Goal: Task Accomplishment & Management: Complete application form

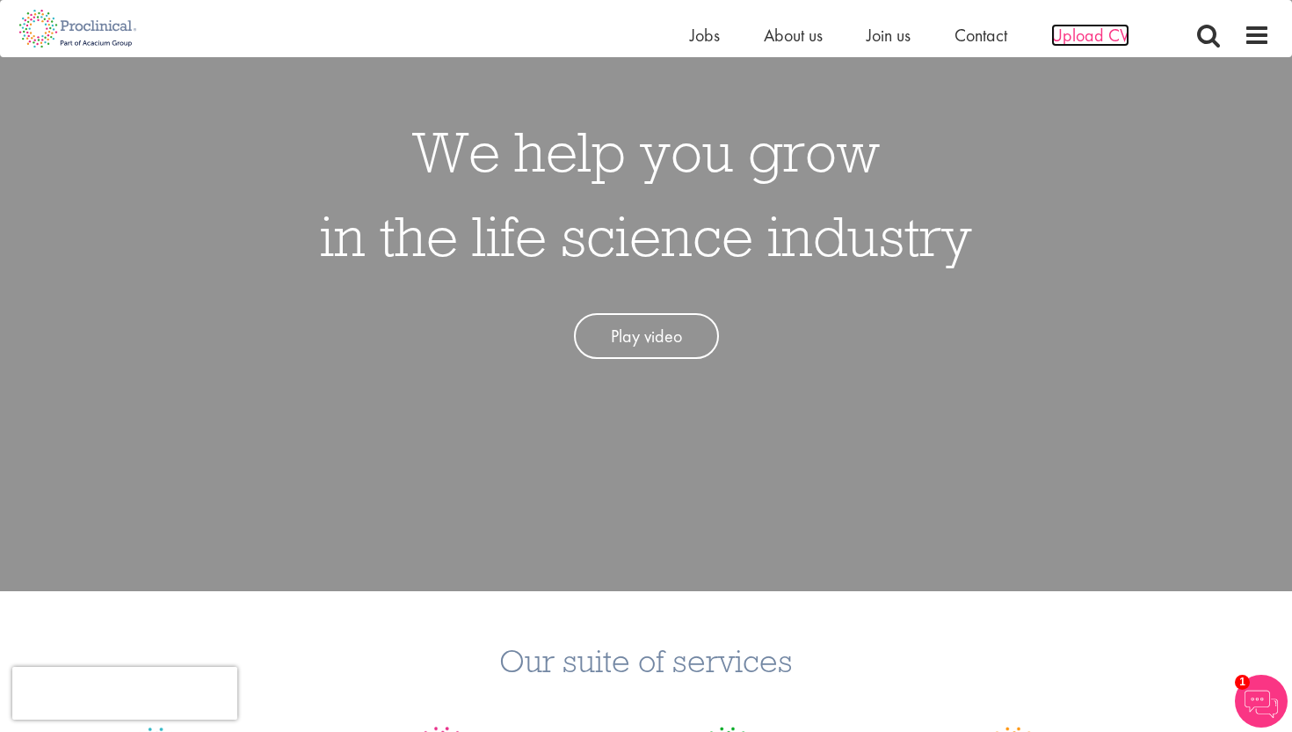
click at [1090, 26] on span "Upload CV" at bounding box center [1091, 35] width 78 height 23
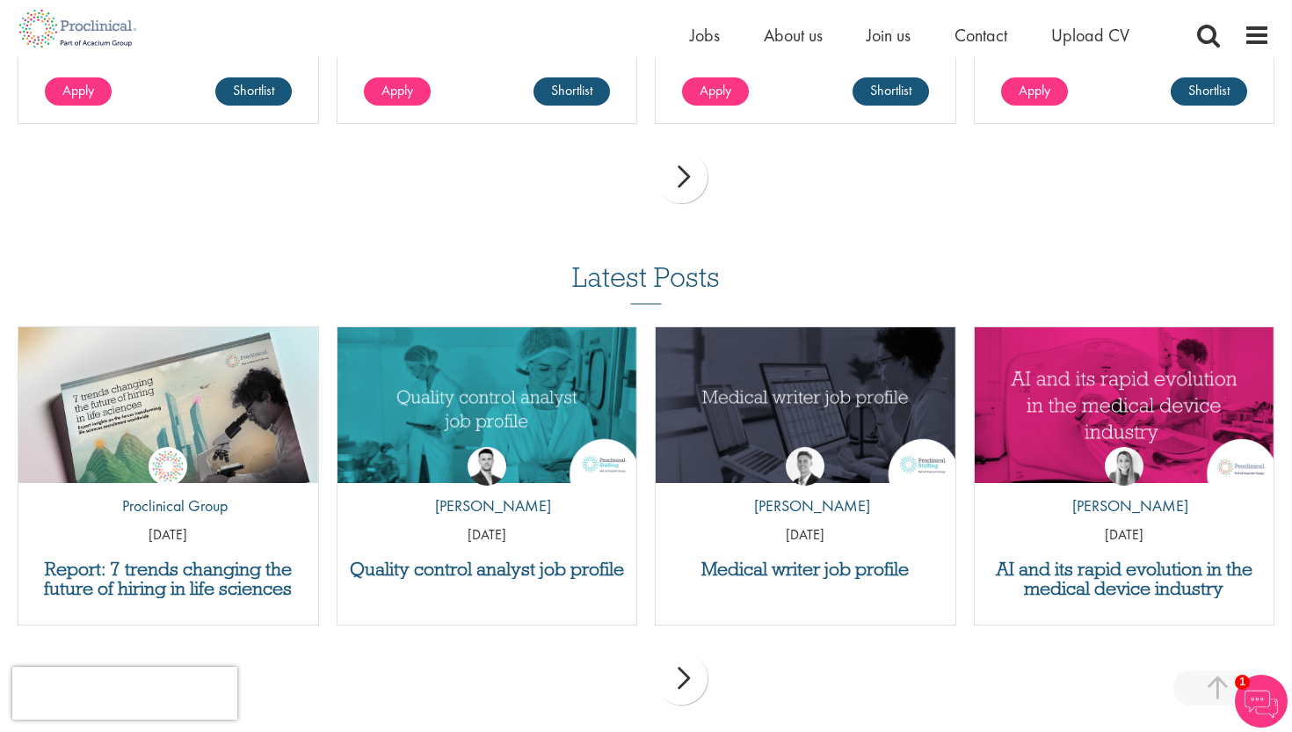
scroll to position [1547, 0]
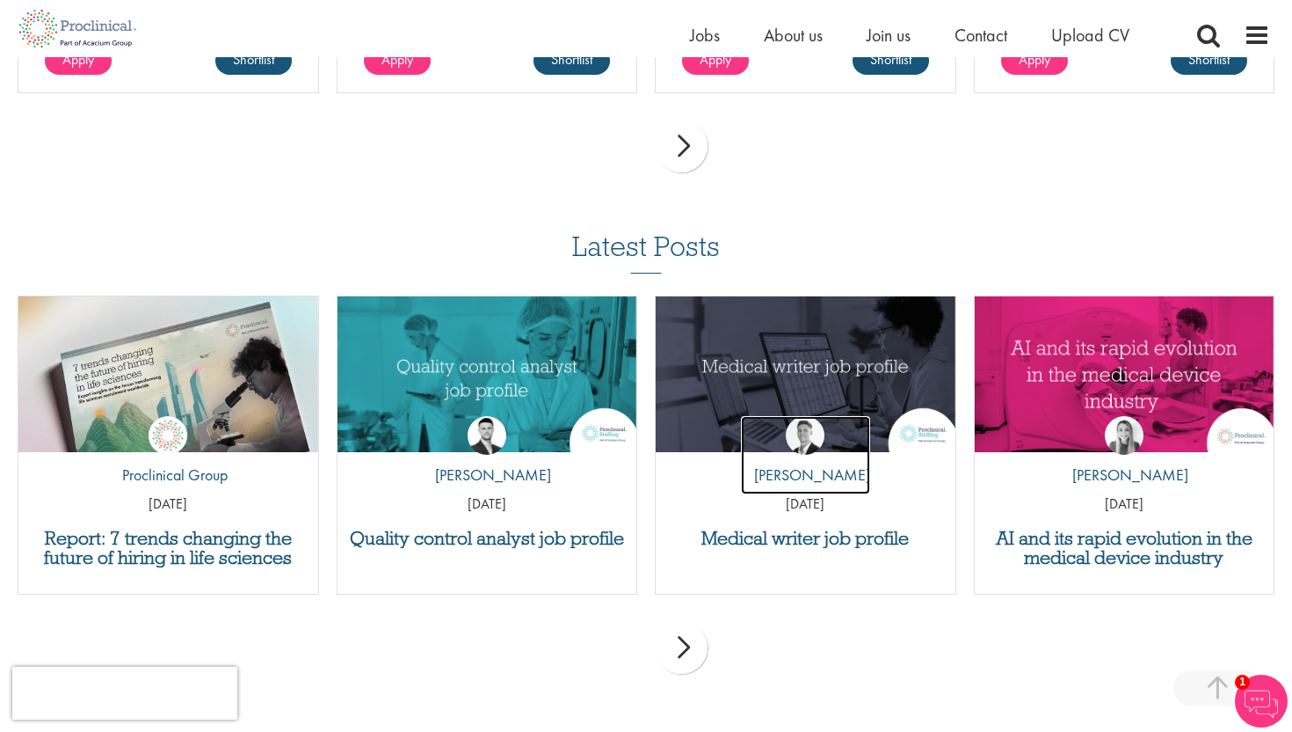
click at [826, 430] on link "by George Watson" at bounding box center [805, 455] width 129 height 79
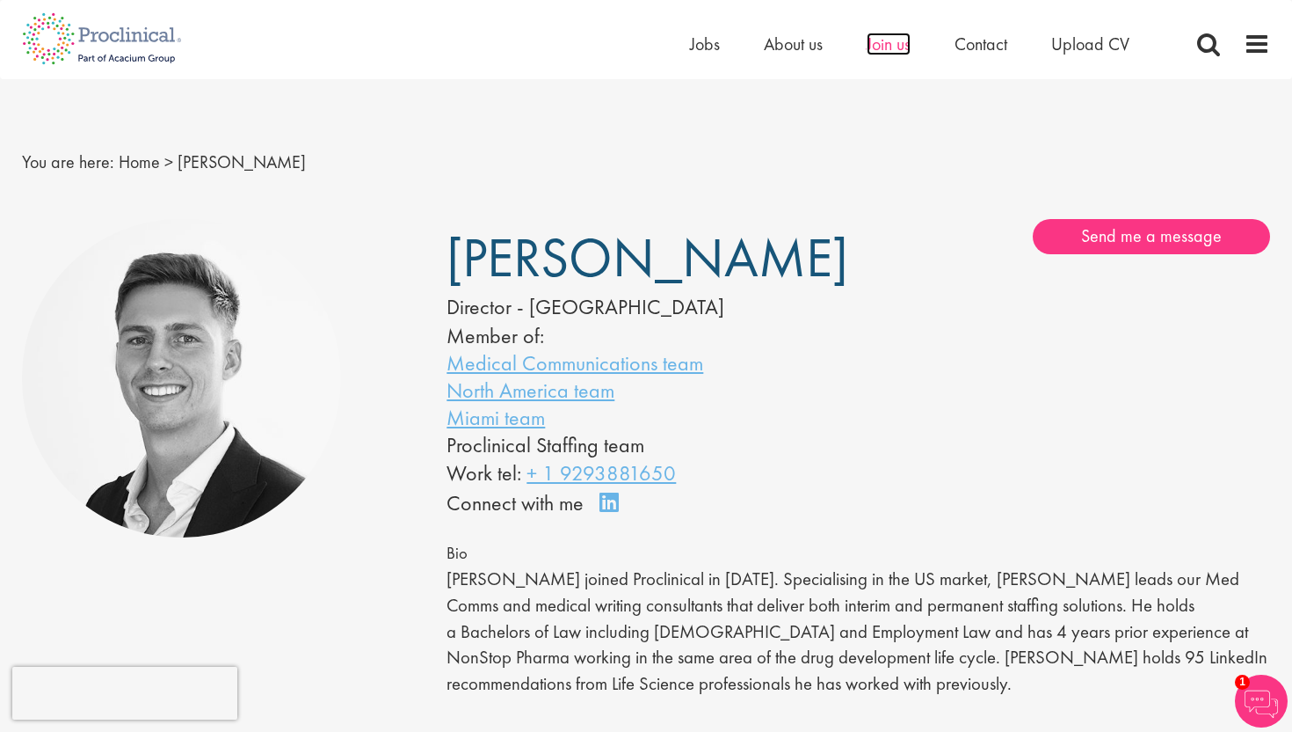
click at [889, 53] on span "Join us" at bounding box center [889, 44] width 44 height 23
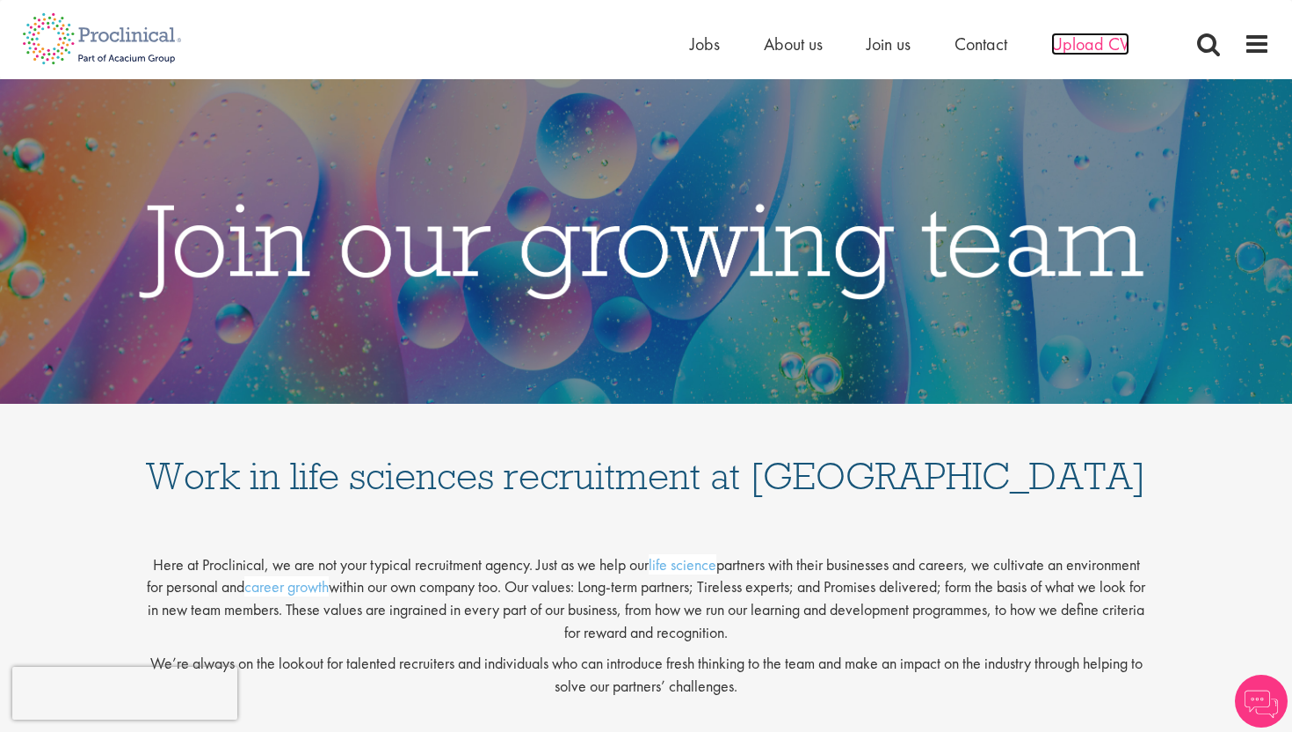
click at [1068, 39] on span "Upload CV" at bounding box center [1091, 44] width 78 height 23
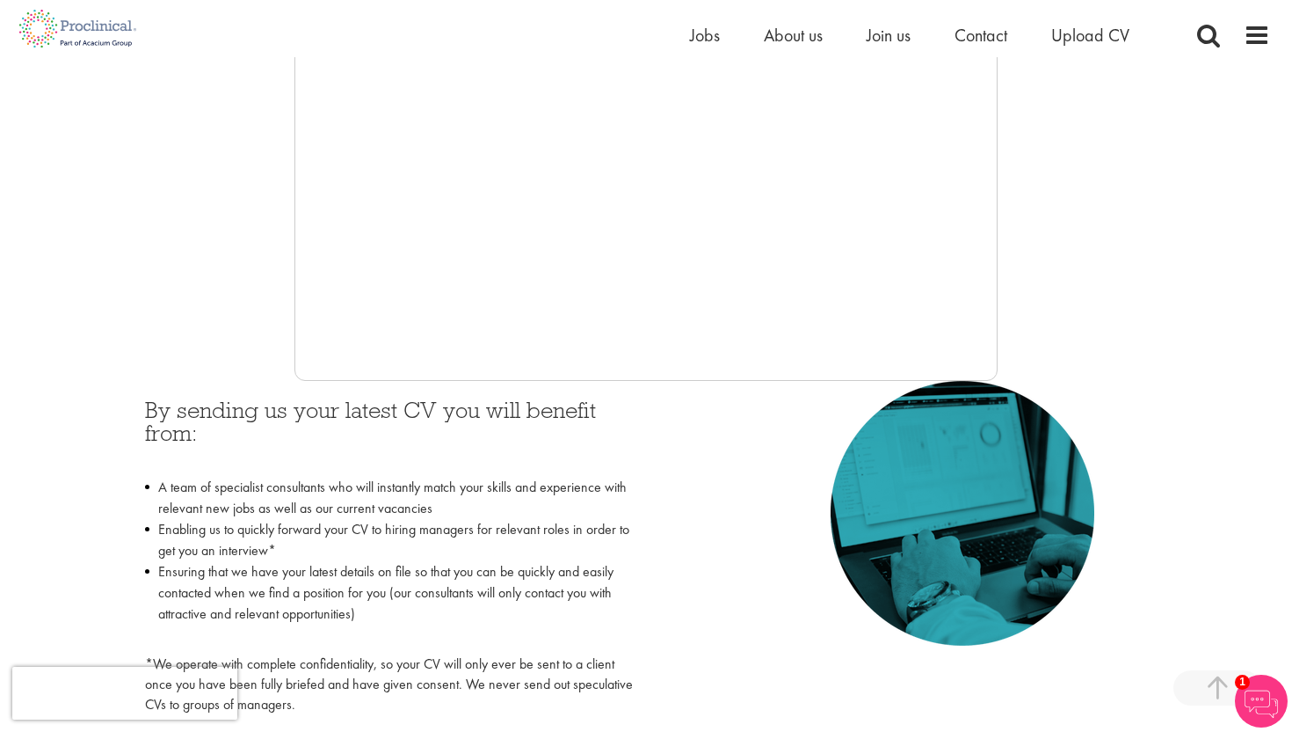
scroll to position [505, 0]
